Goal: Transaction & Acquisition: Purchase product/service

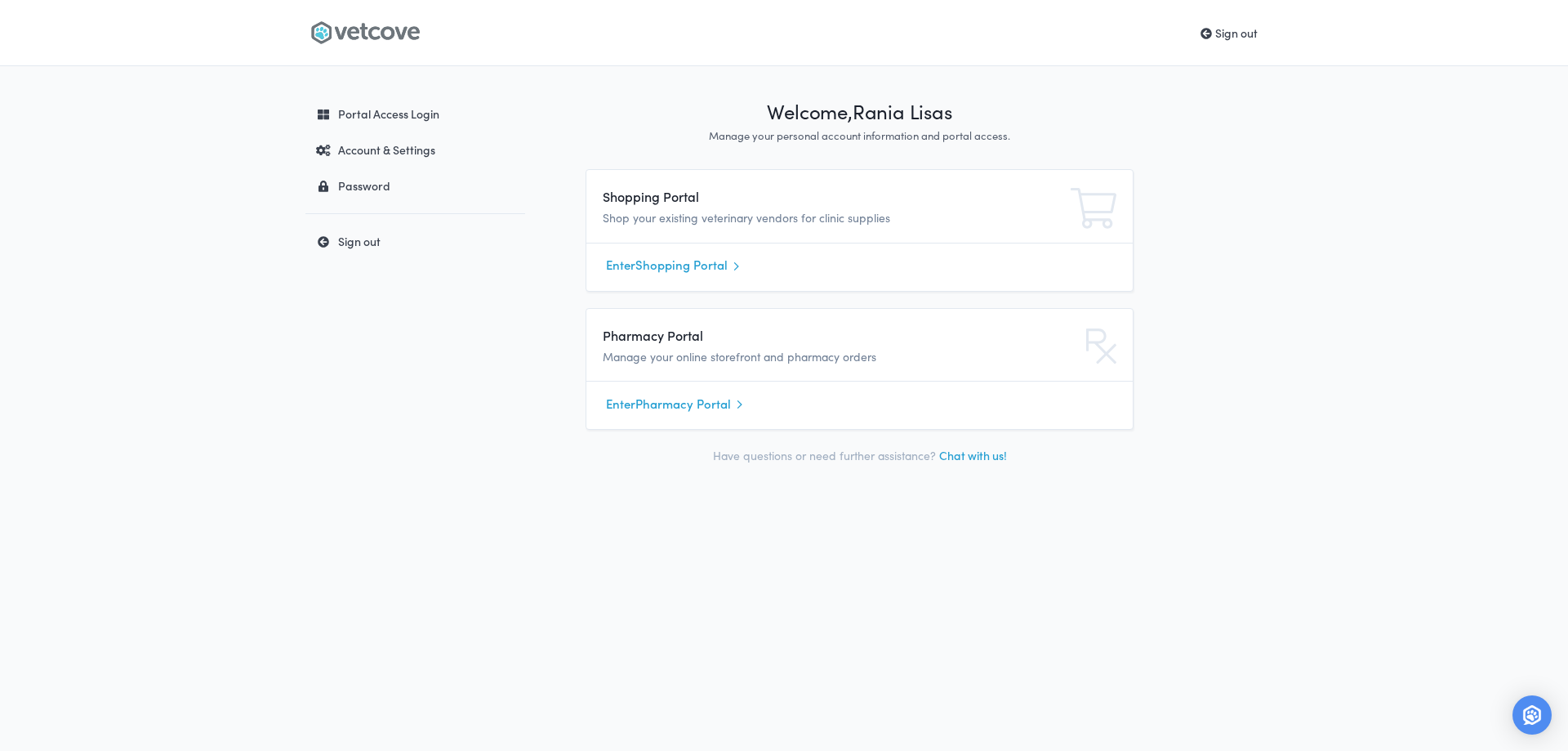
click at [701, 269] on link "Enter Shopping Portal" at bounding box center [859, 265] width 507 height 24
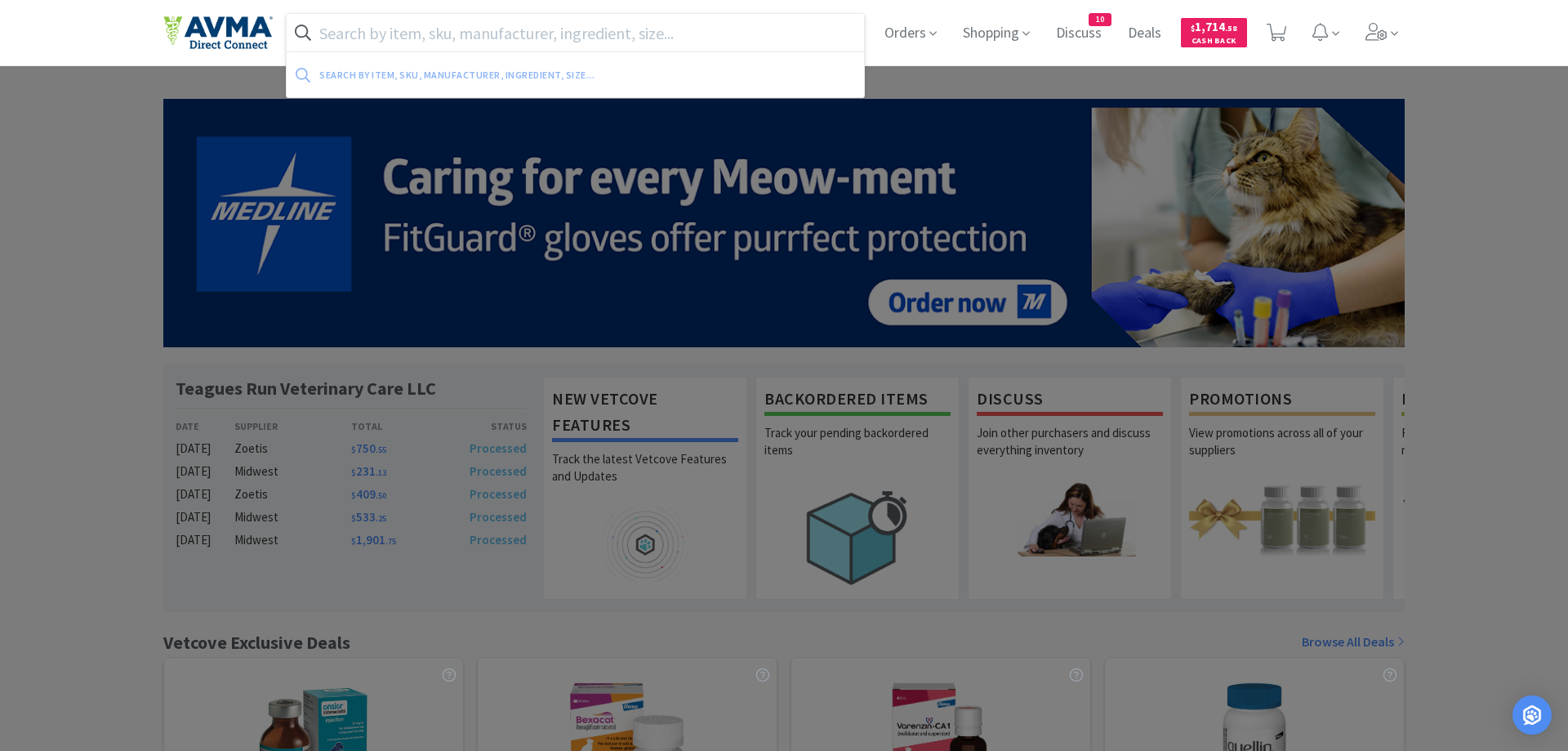
click at [424, 39] on input "text" at bounding box center [576, 33] width 578 height 38
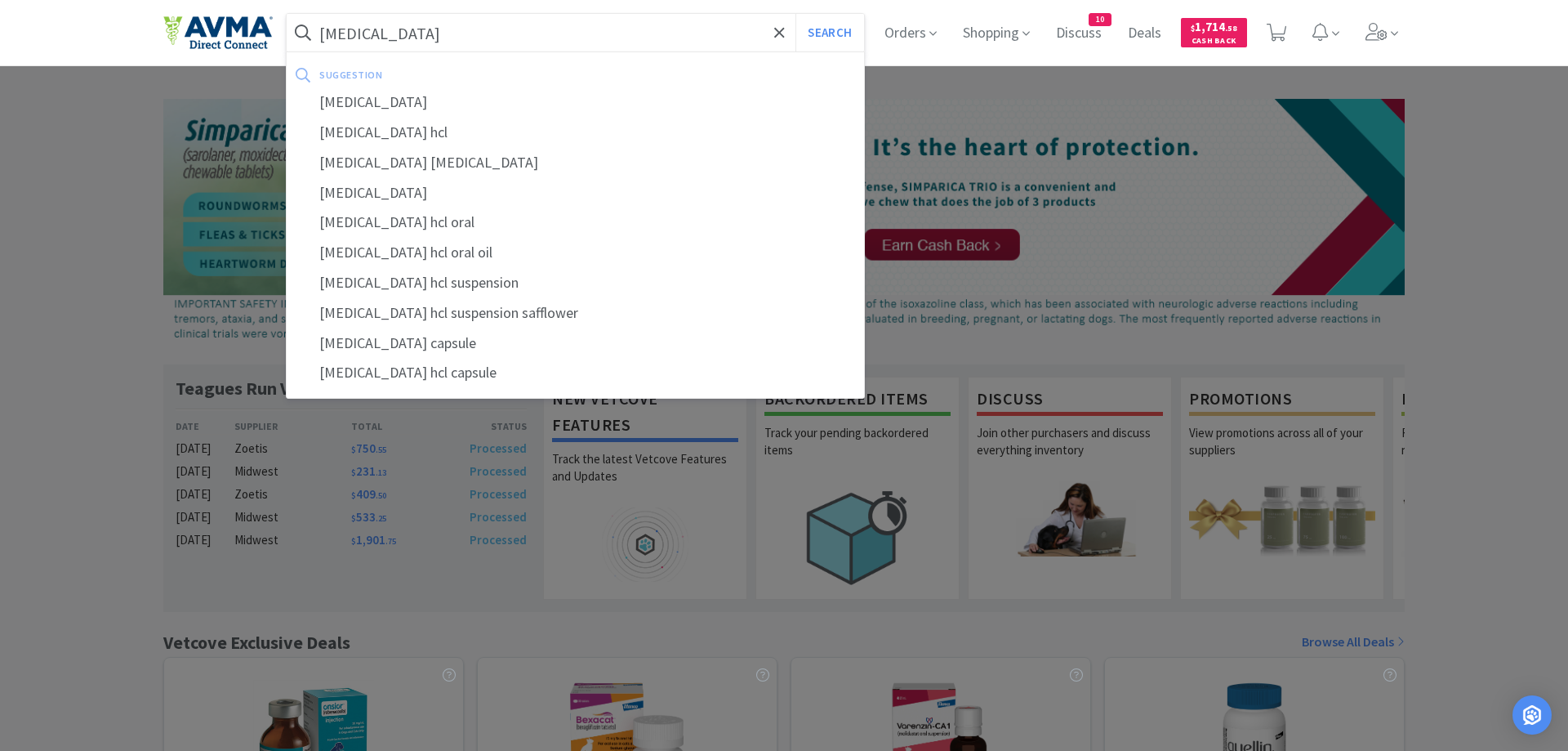
type input "trazodone"
click at [795, 14] on button "Search" at bounding box center [829, 33] width 68 height 38
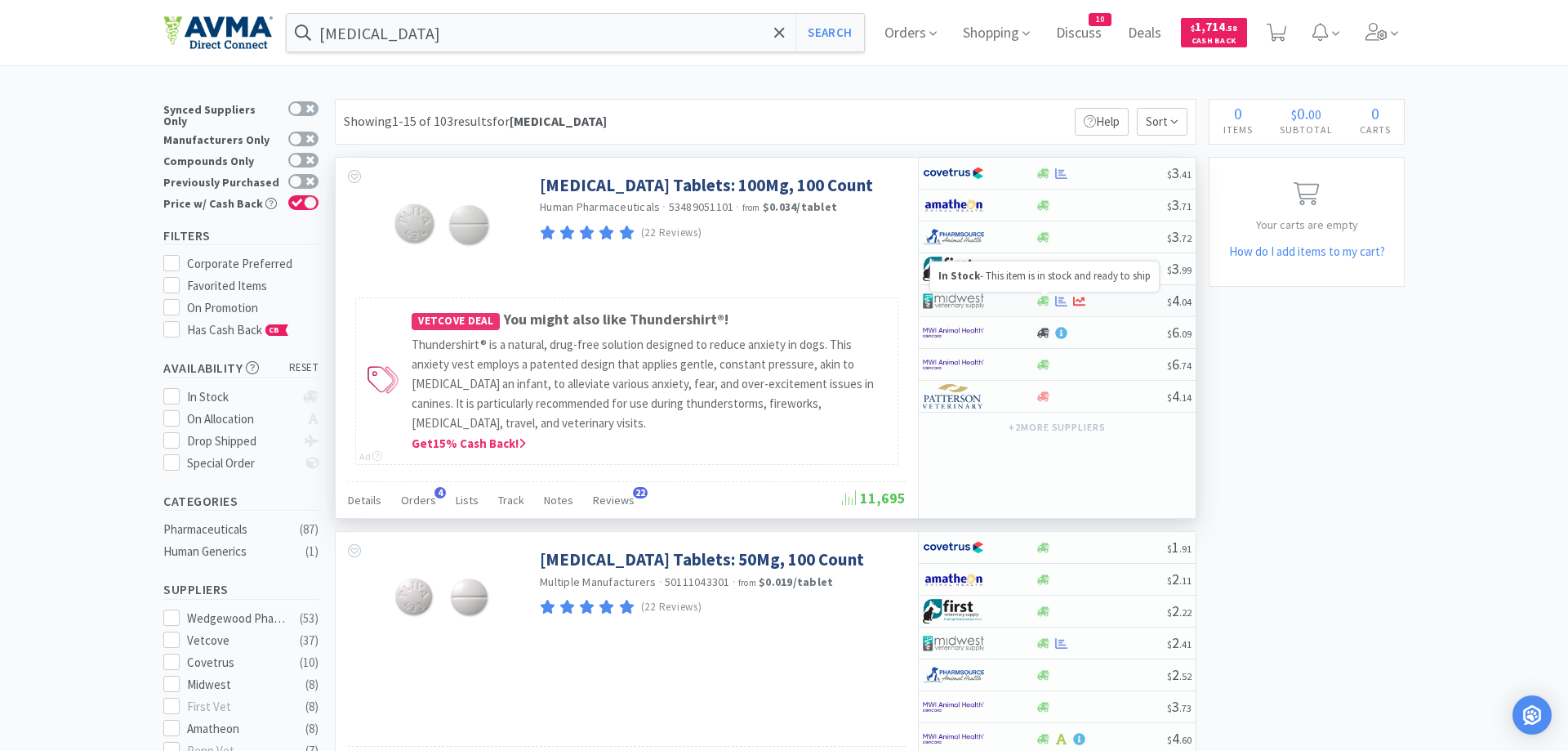
click at [1048, 304] on icon at bounding box center [1043, 300] width 12 height 12
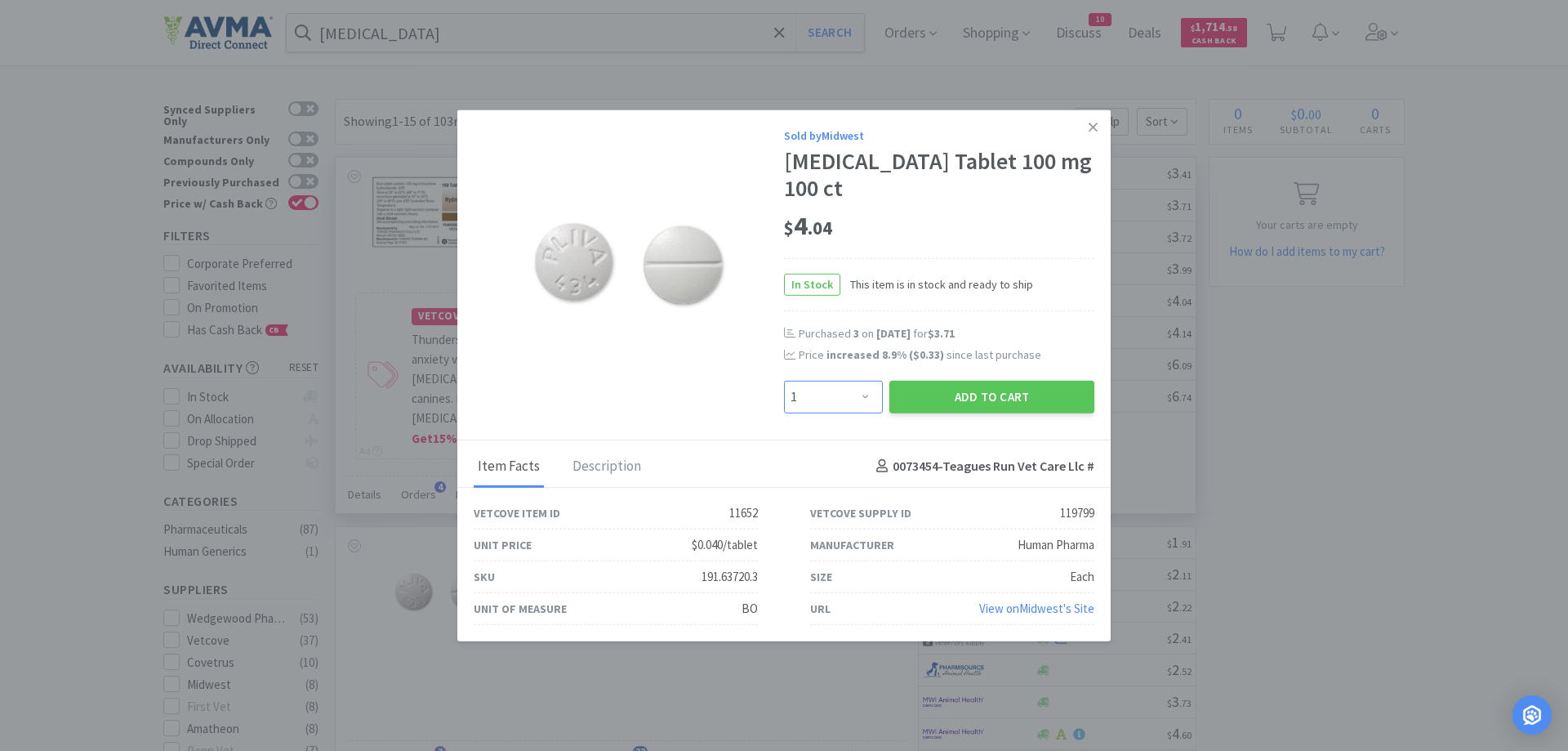
click at [784, 380] on select "Enter Quantity 1 2 3 4 5 6 7 8 9 10 11 12 13 14 15 16 17 18 19 20 Enter Quantity" at bounding box center [833, 396] width 99 height 33
select select "3"
click option "3" at bounding box center [0, 0] width 0 height 0
click at [969, 380] on button "Add to Cart" at bounding box center [992, 396] width 205 height 33
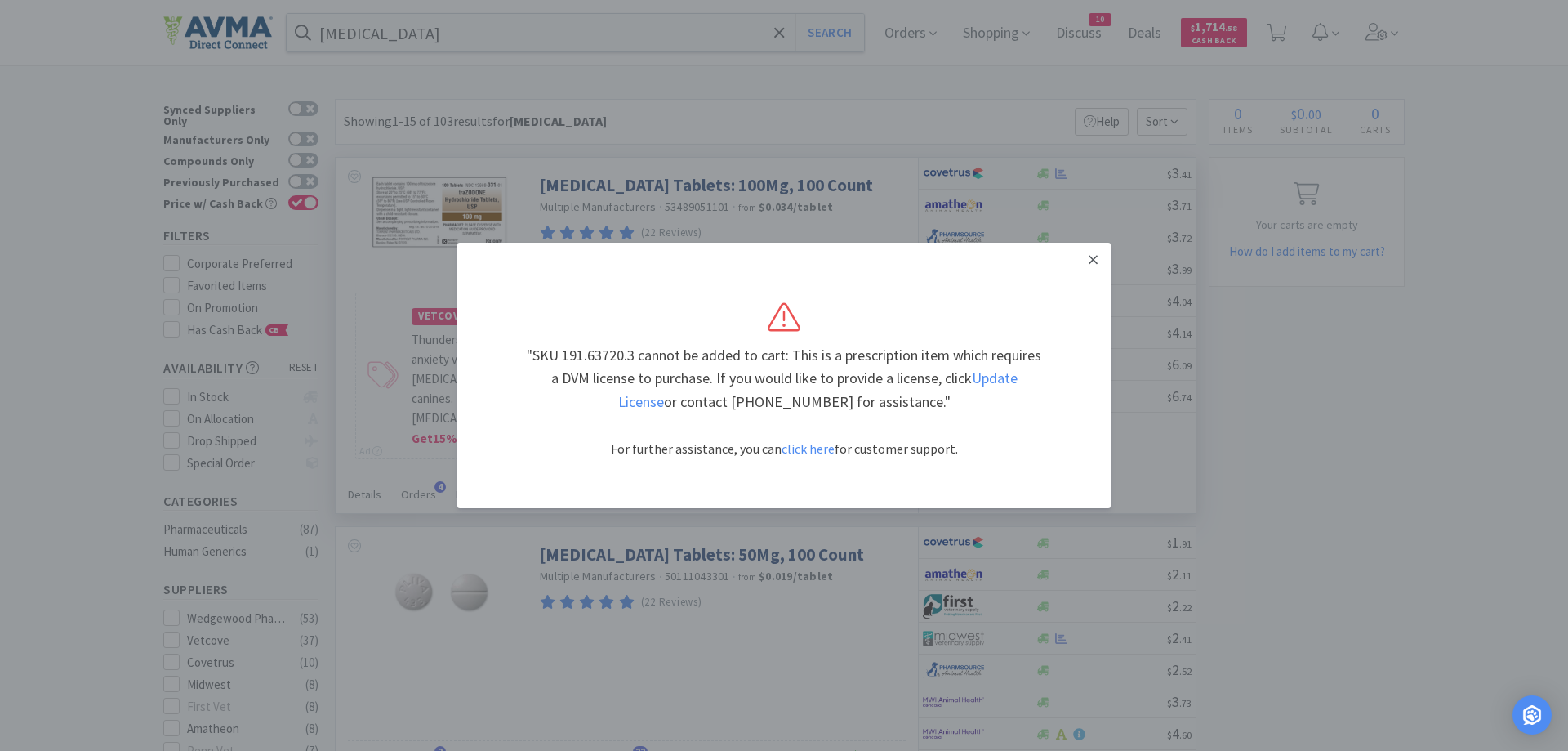
click at [1089, 257] on icon at bounding box center [1094, 260] width 9 height 15
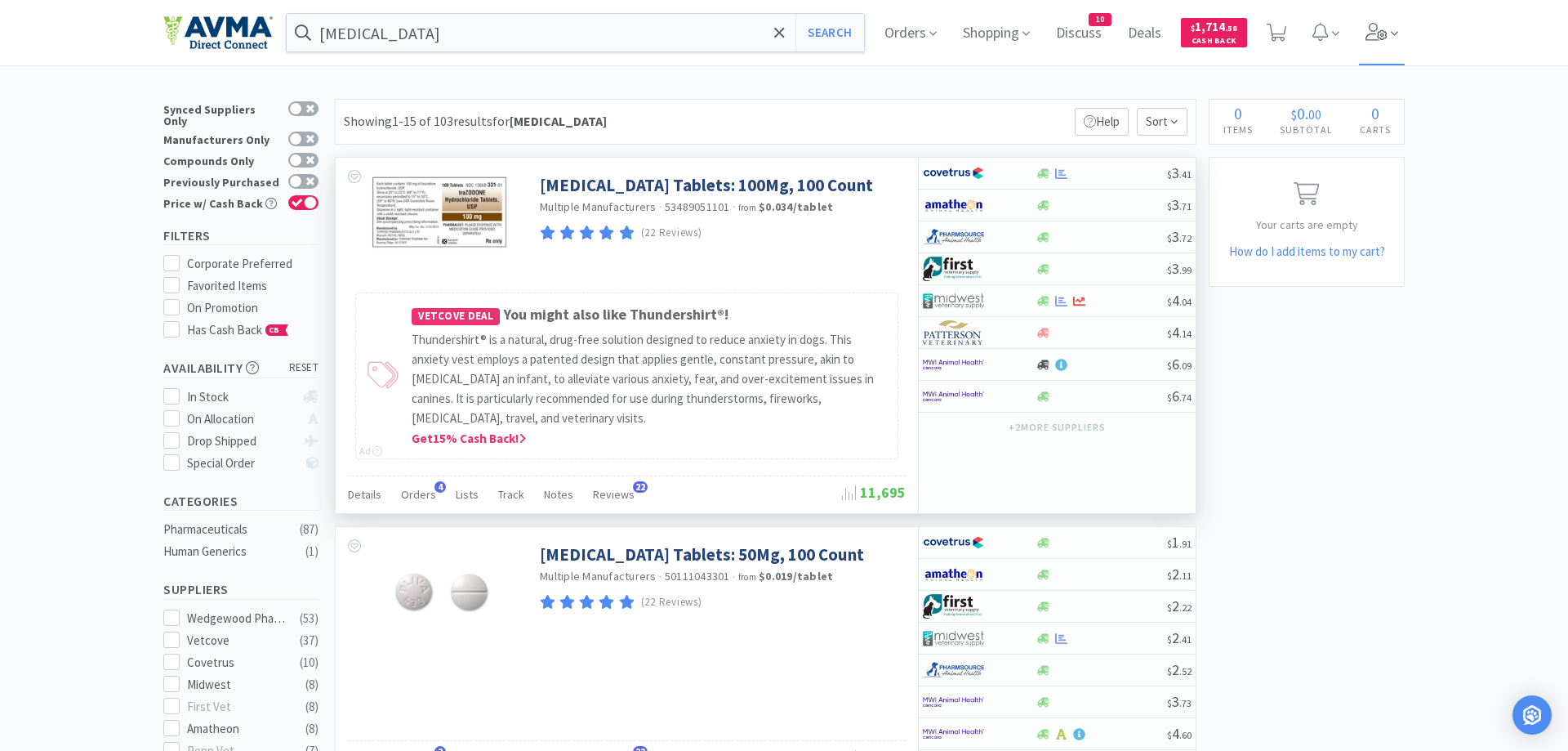
click at [1375, 35] on icon at bounding box center [1376, 31] width 22 height 18
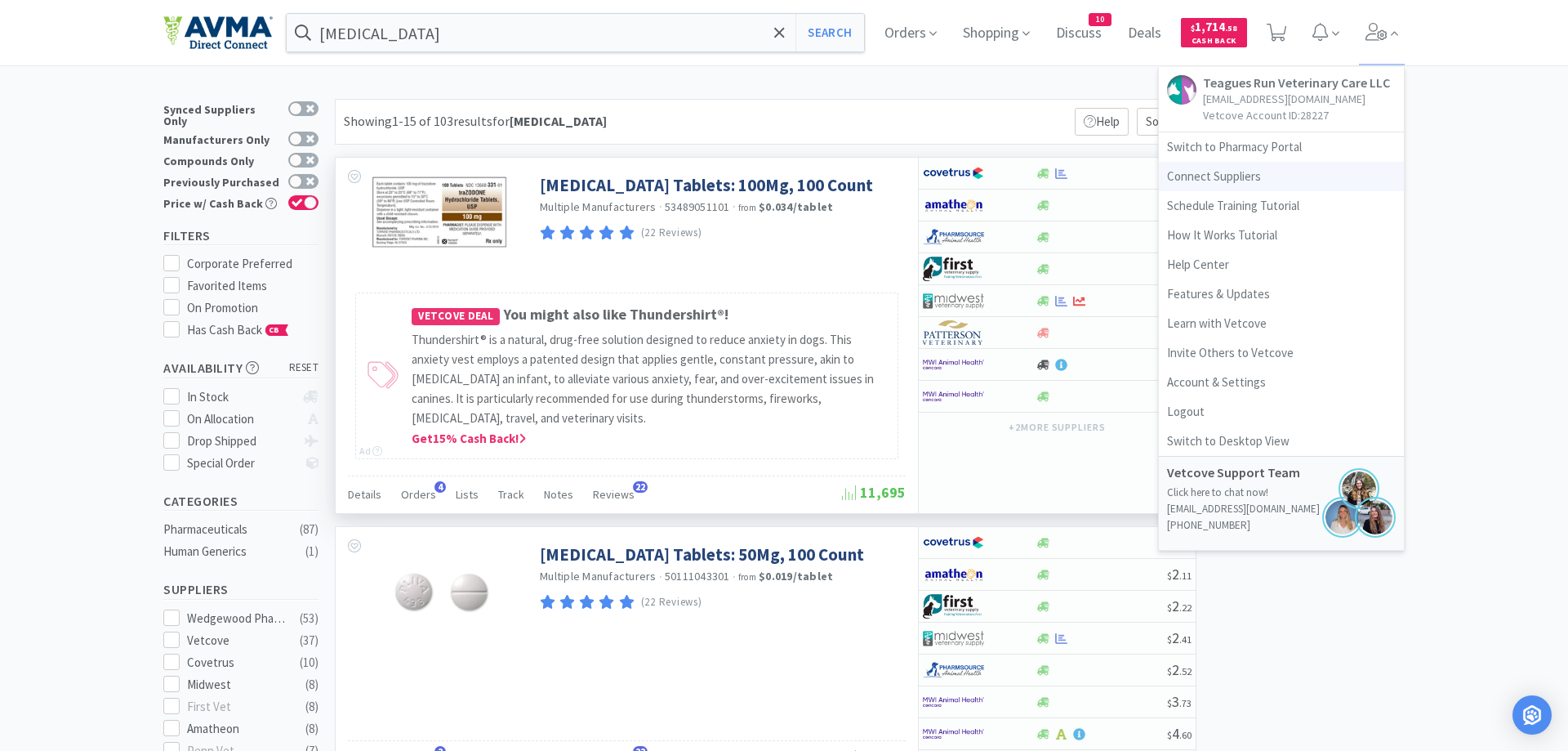
drag, startPoint x: 1220, startPoint y: 179, endPoint x: 1210, endPoint y: 181, distance: 10.2
click at [1219, 179] on link "Connect Suppliers" at bounding box center [1282, 176] width 245 height 29
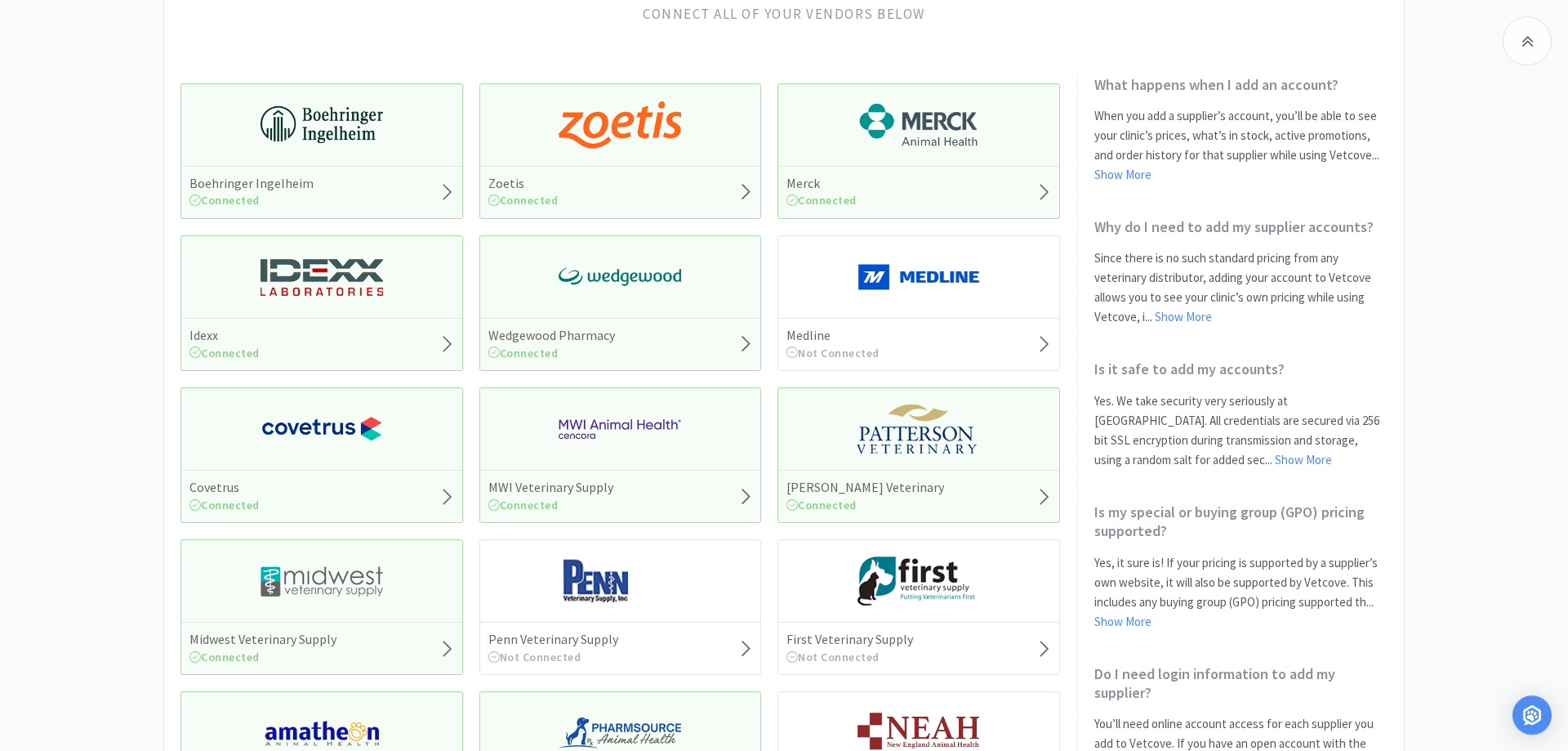
scroll to position [250, 0]
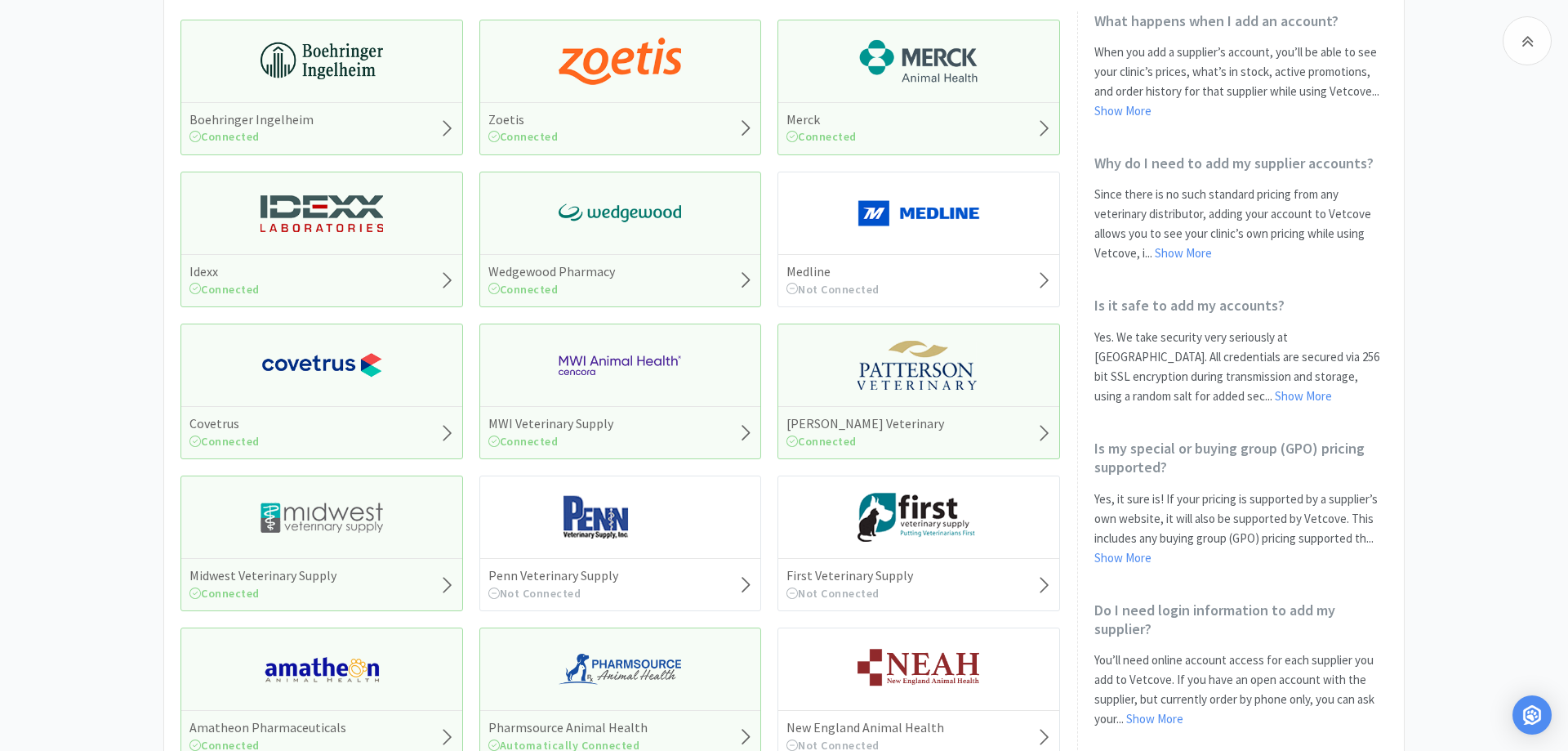
click at [334, 567] on div "Midwest Veterinary Supply Connected" at bounding box center [322, 584] width 281 height 53
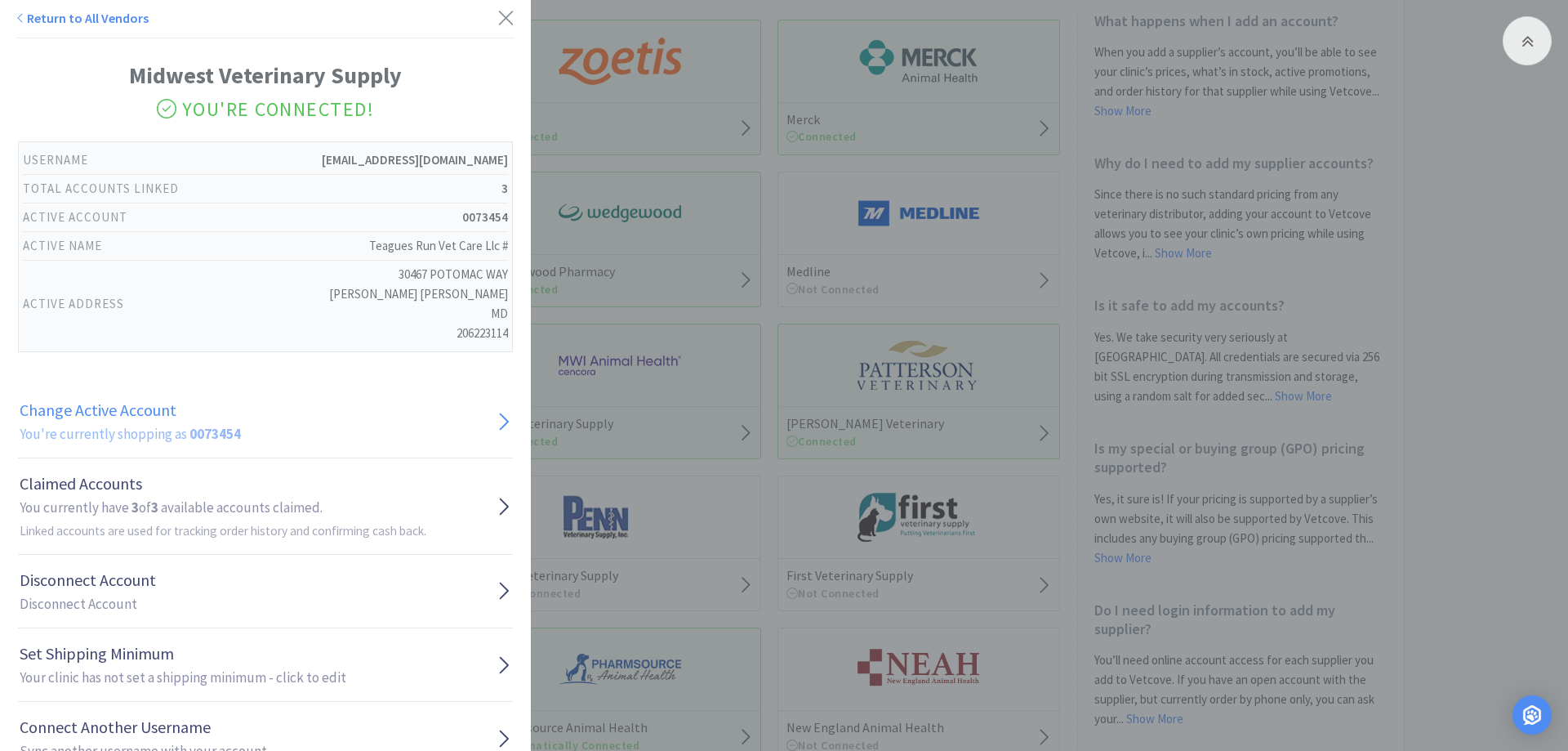
click at [132, 431] on h2 "You're currently shopping as 0073454" at bounding box center [130, 434] width 221 height 22
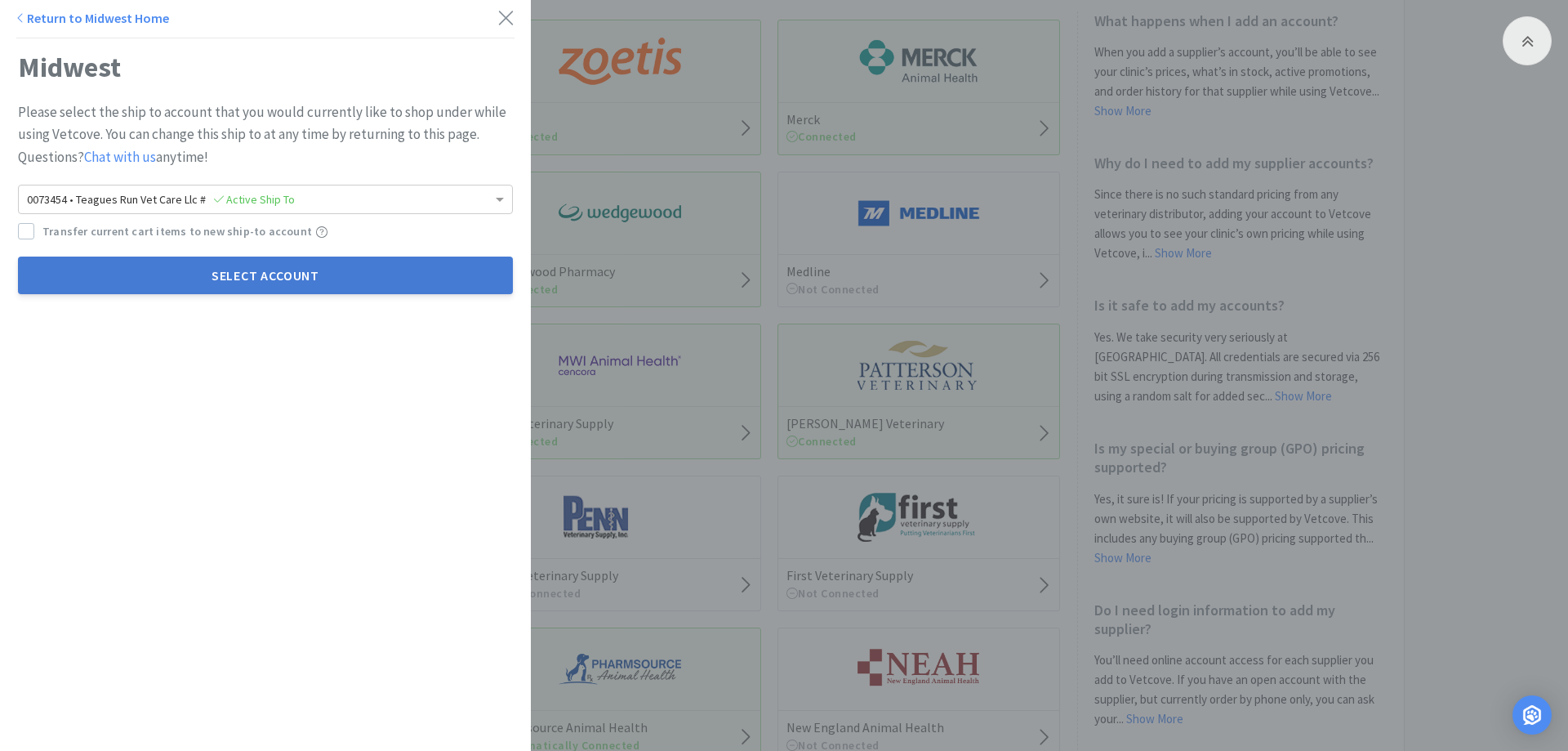
click at [277, 282] on button "Select Account" at bounding box center [265, 276] width 495 height 38
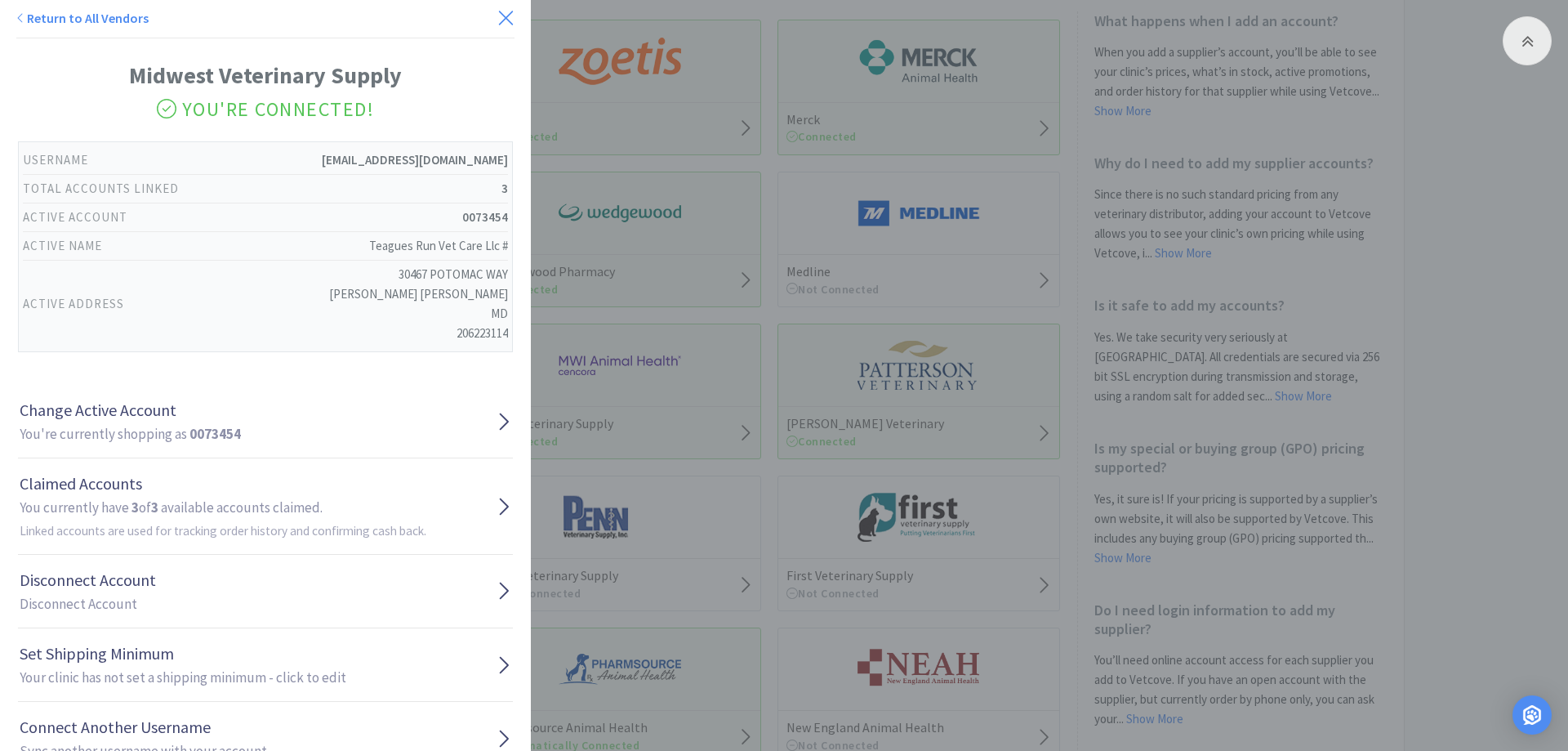
click at [500, 16] on icon at bounding box center [506, 18] width 17 height 23
